Goal: Task Accomplishment & Management: Complete application form

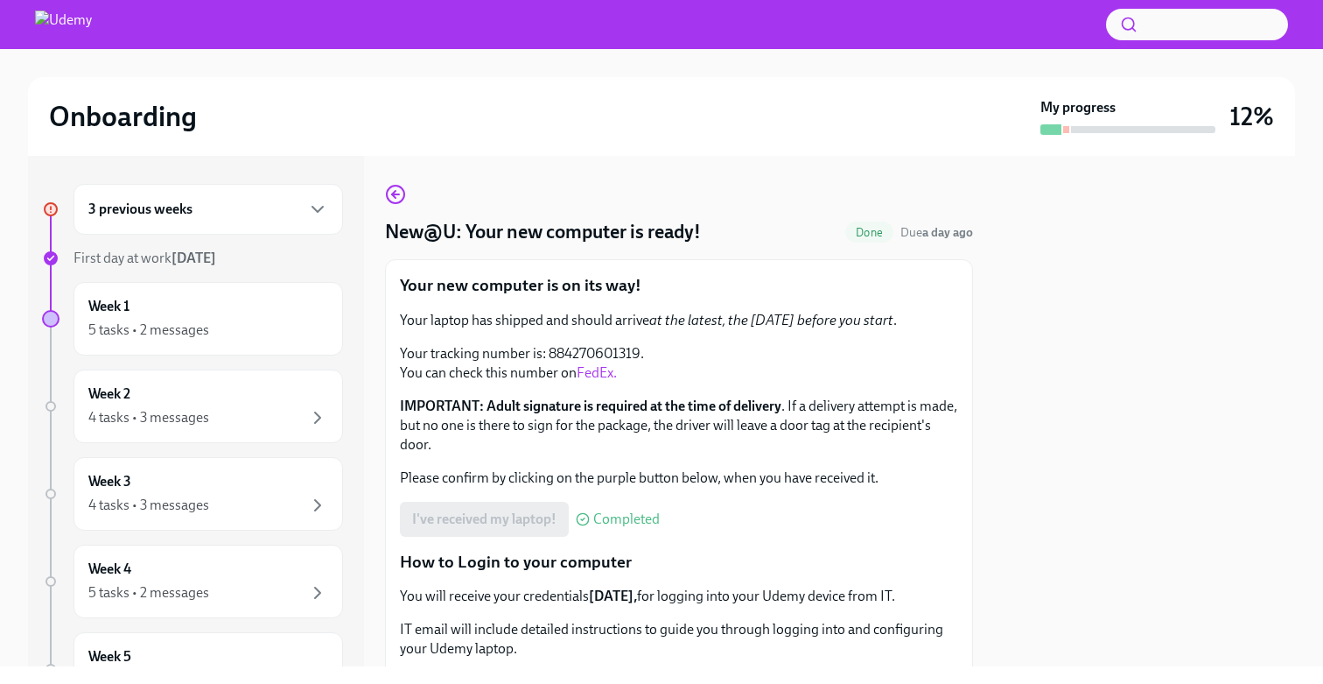
click at [170, 200] on h6 "3 previous weeks" at bounding box center [140, 209] width 104 height 19
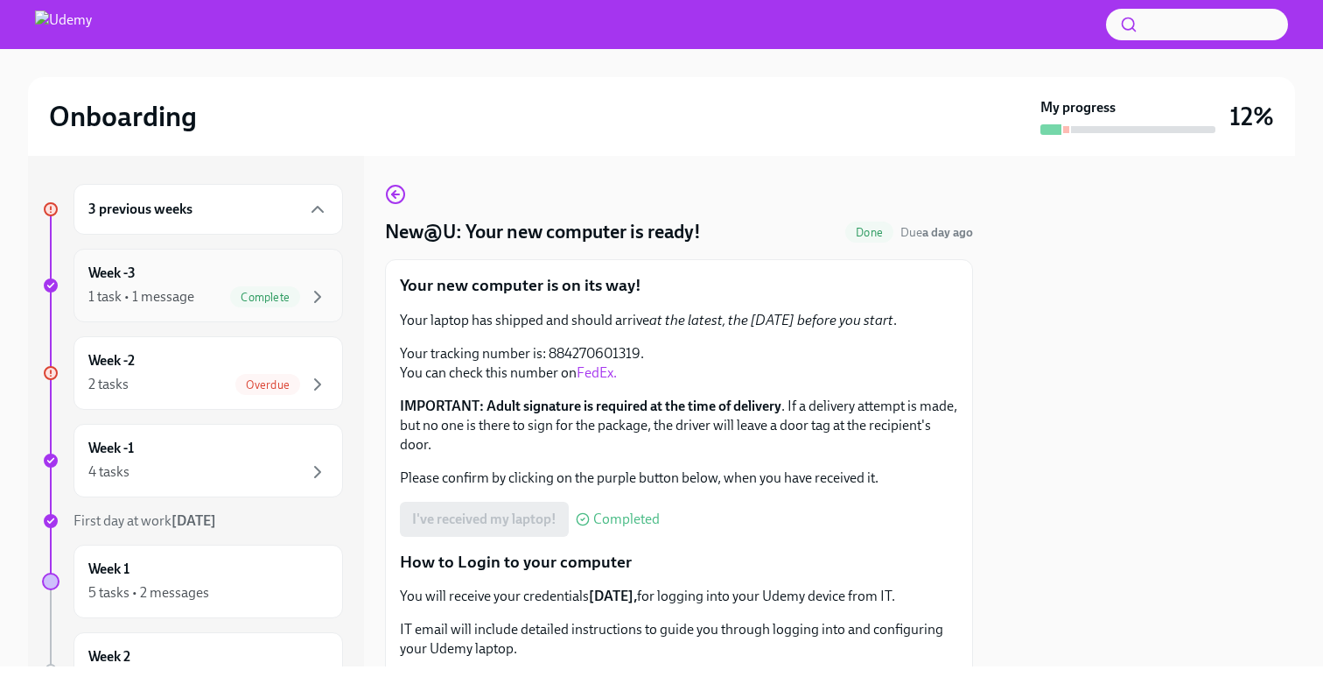
click at [189, 295] on div "1 task • 1 message" at bounding box center [141, 296] width 106 height 19
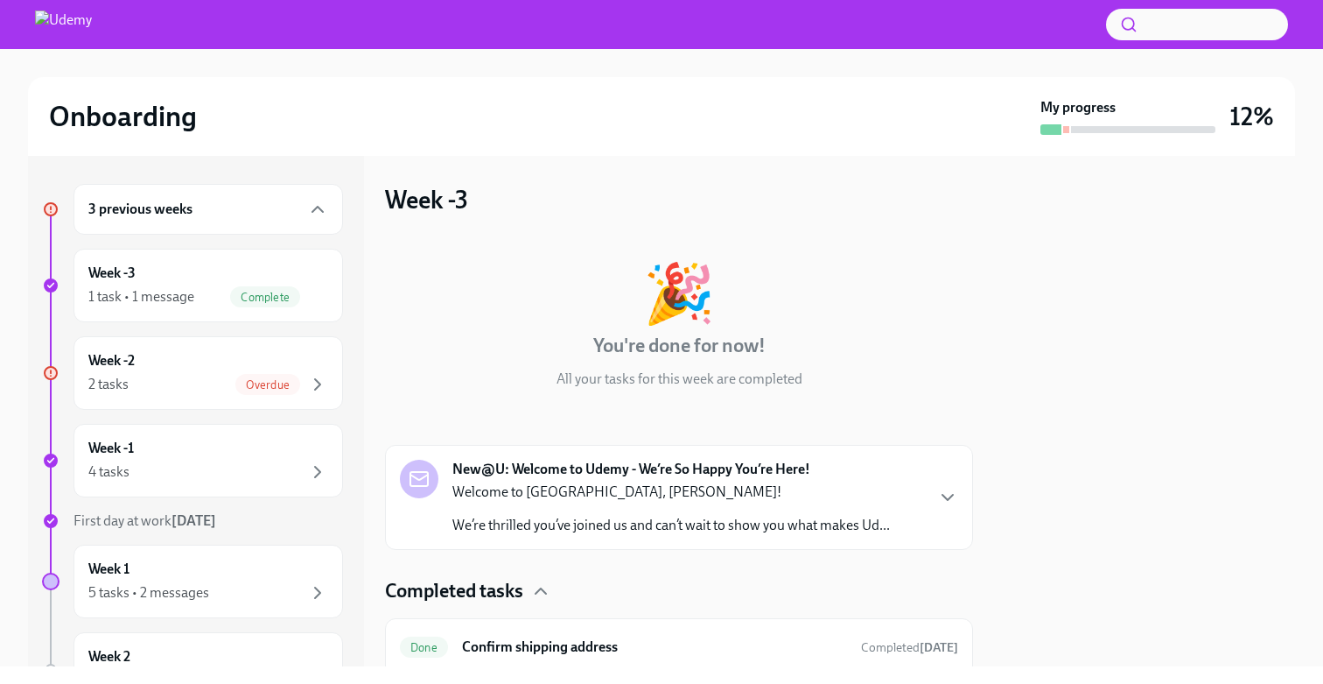
scroll to position [66, 0]
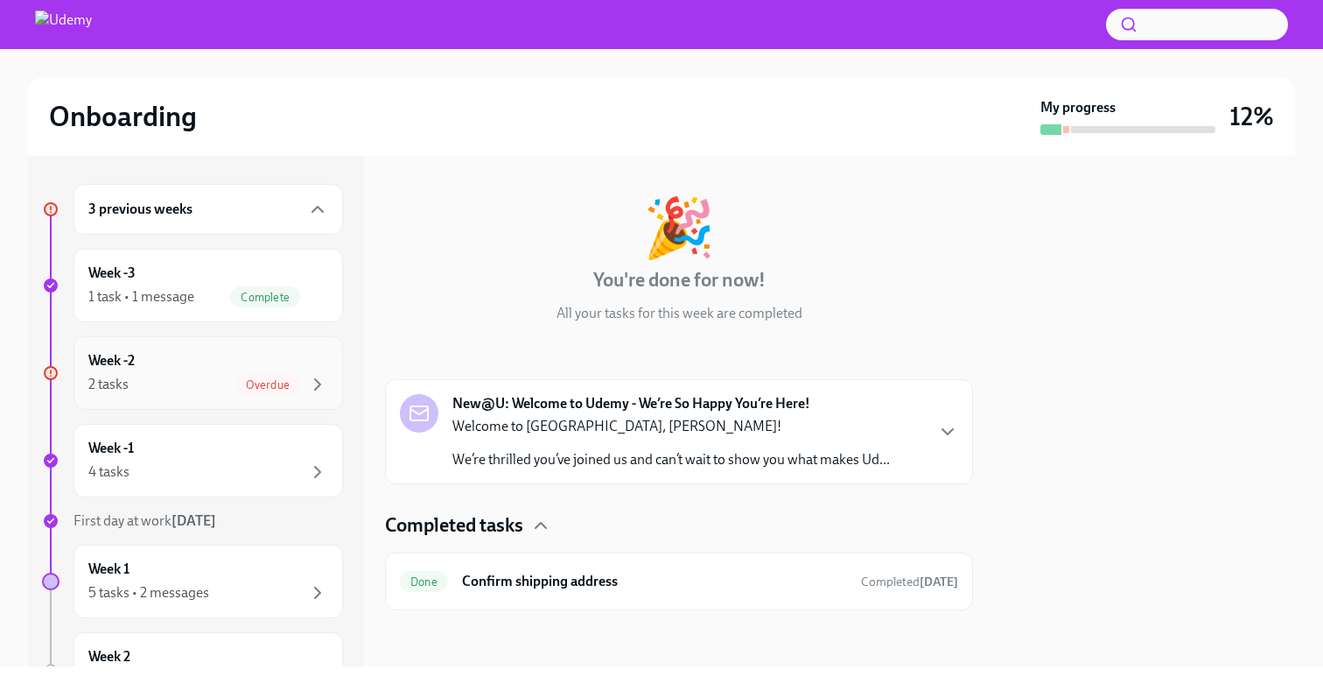
click at [273, 376] on div "Overdue" at bounding box center [267, 384] width 65 height 21
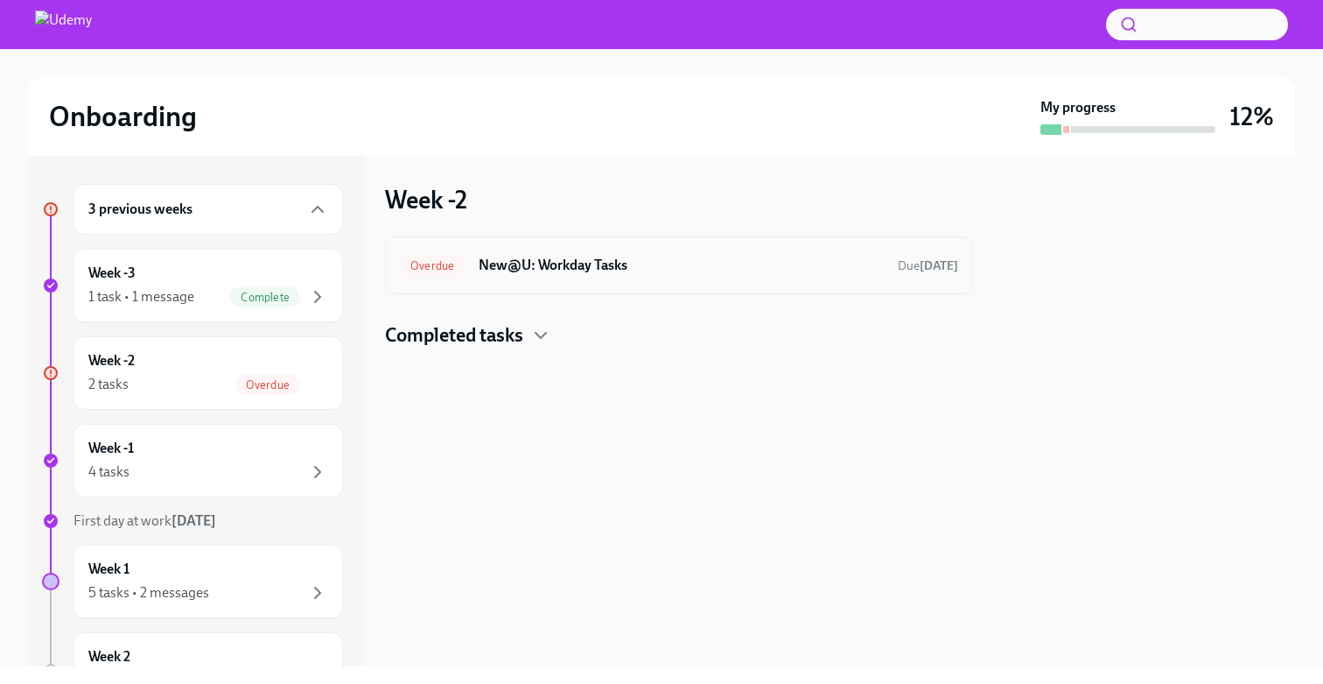
click at [555, 266] on h6 "New@U: Workday Tasks" at bounding box center [681, 265] width 405 height 19
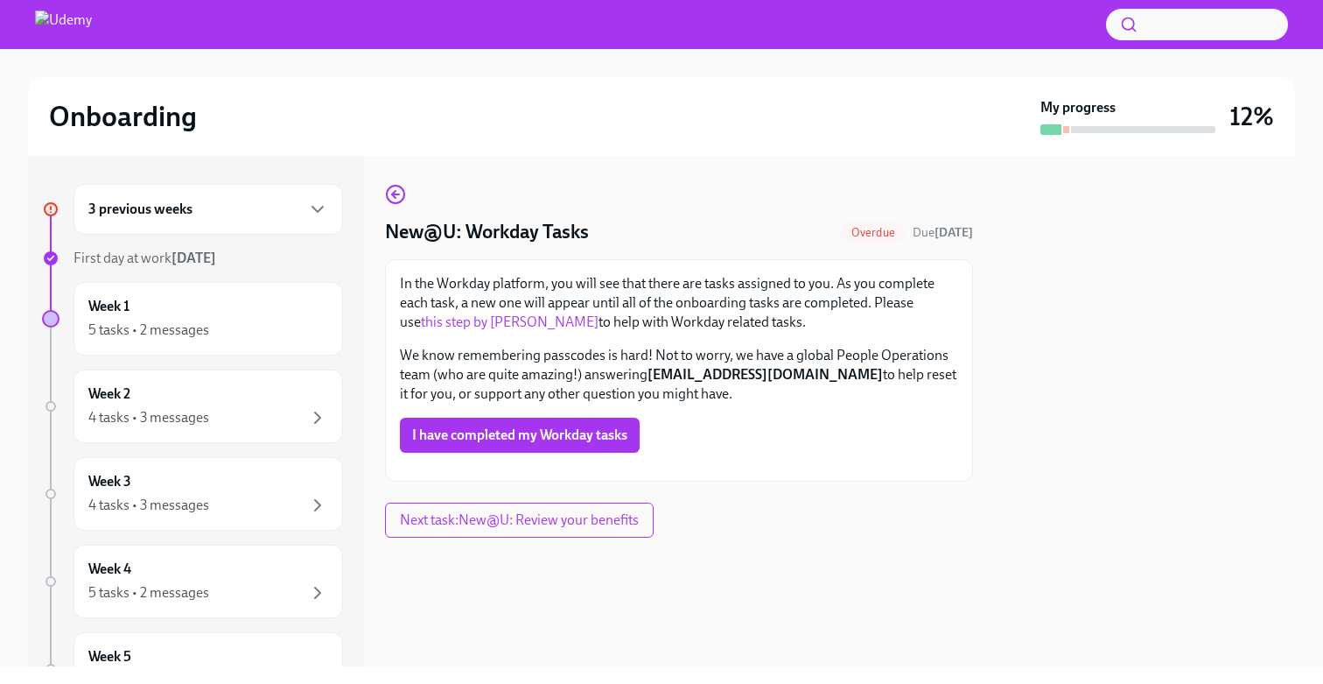
scroll to position [242, 0]
